Goal: Transaction & Acquisition: Subscribe to service/newsletter

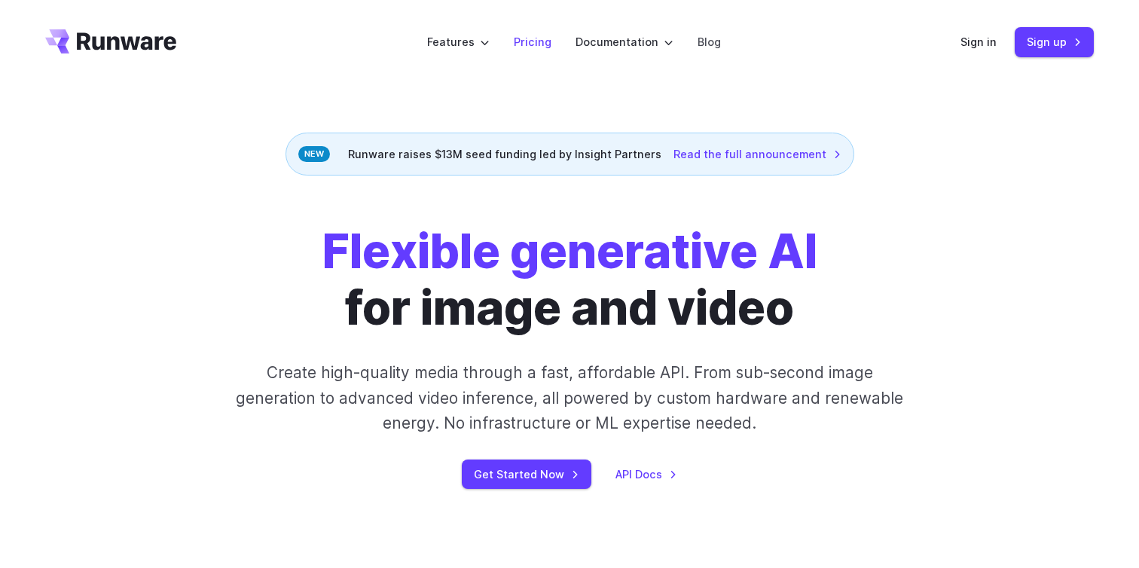
click at [548, 31] on li "Pricing" at bounding box center [533, 41] width 62 height 41
click at [537, 40] on link "Pricing" at bounding box center [533, 41] width 38 height 17
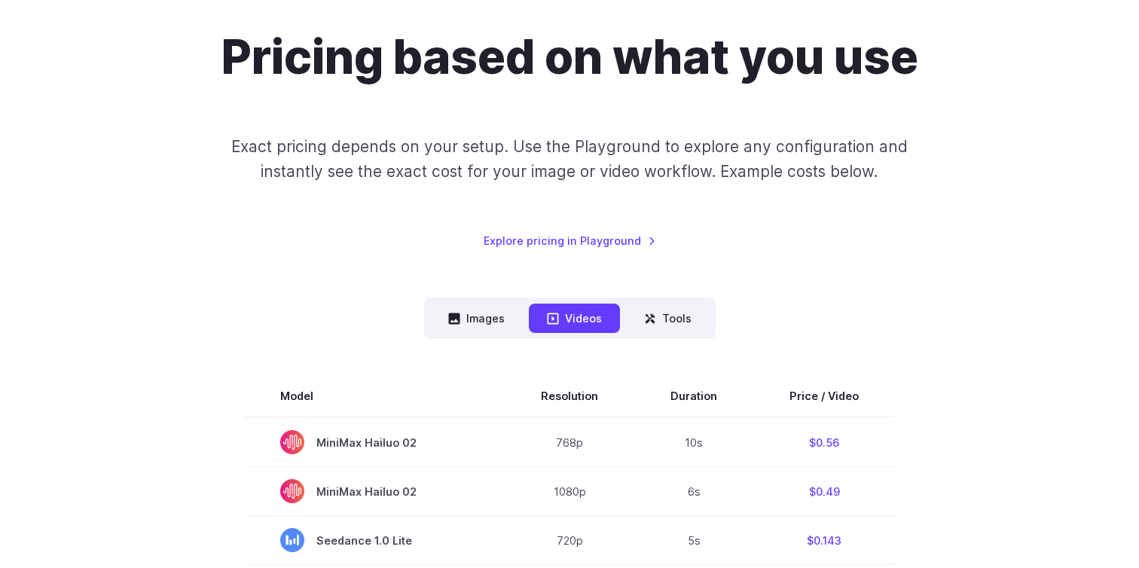
scroll to position [343, 0]
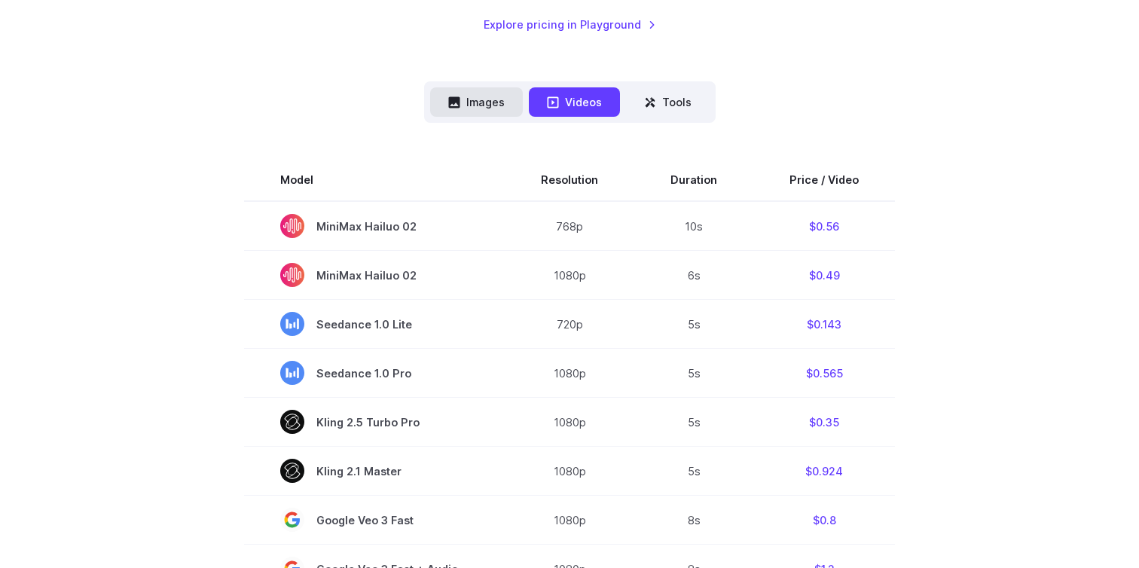
click at [493, 100] on button "Images" at bounding box center [476, 101] width 93 height 29
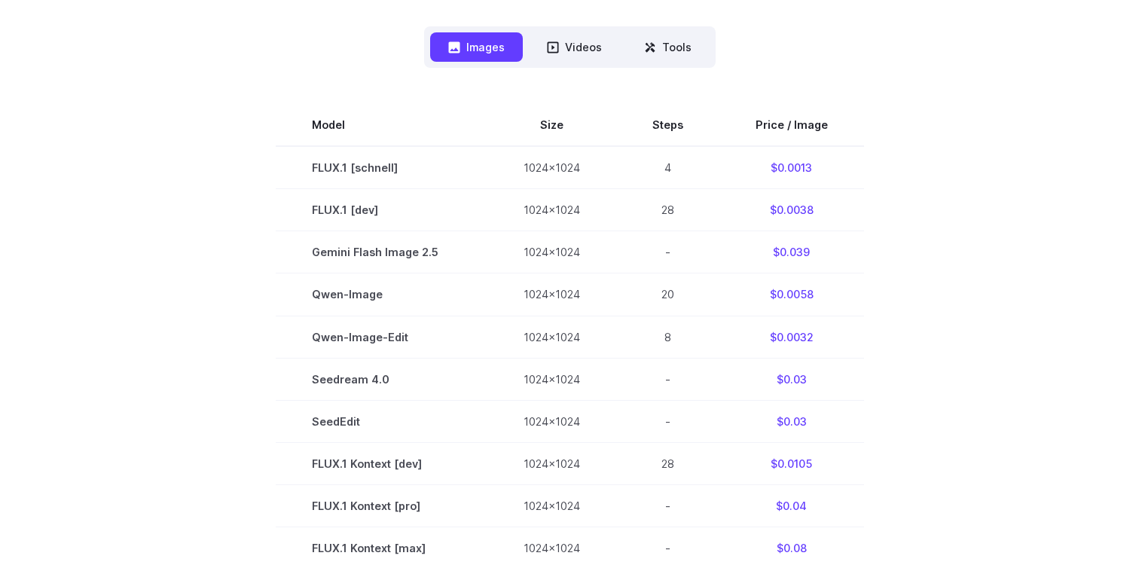
scroll to position [413, 0]
